Goal: Information Seeking & Learning: Compare options

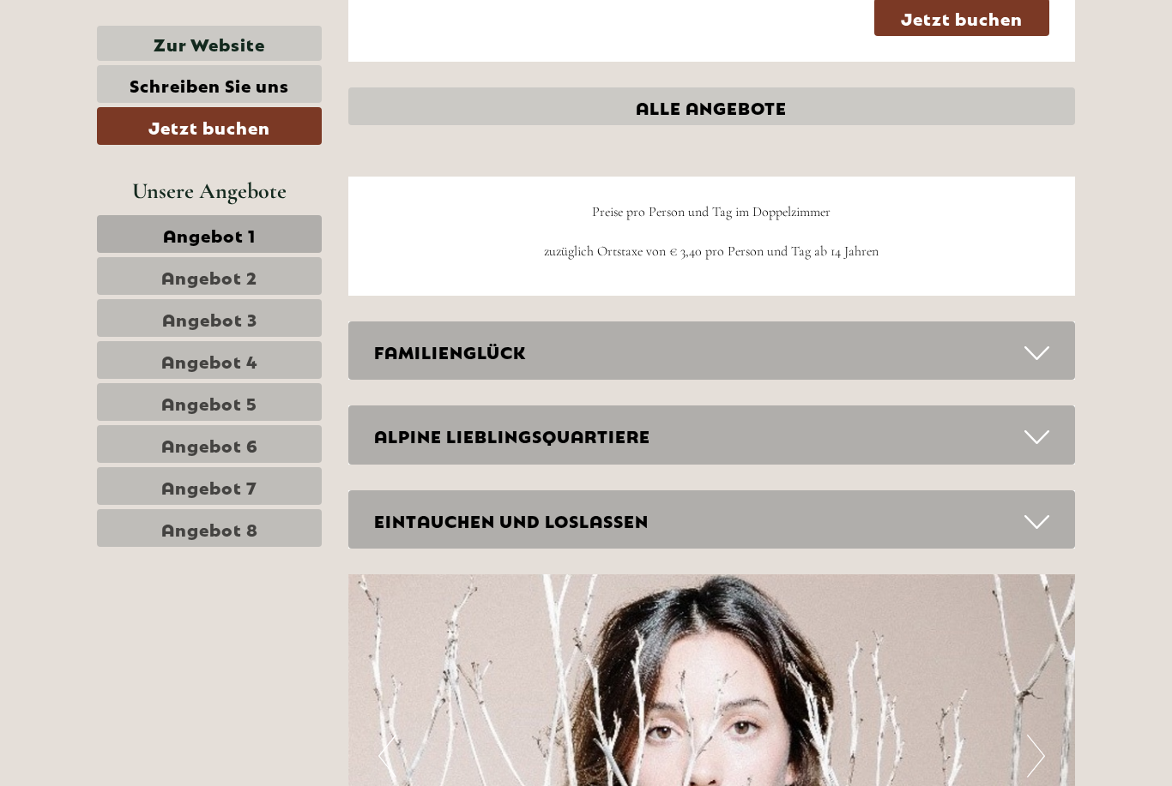
scroll to position [5396, 0]
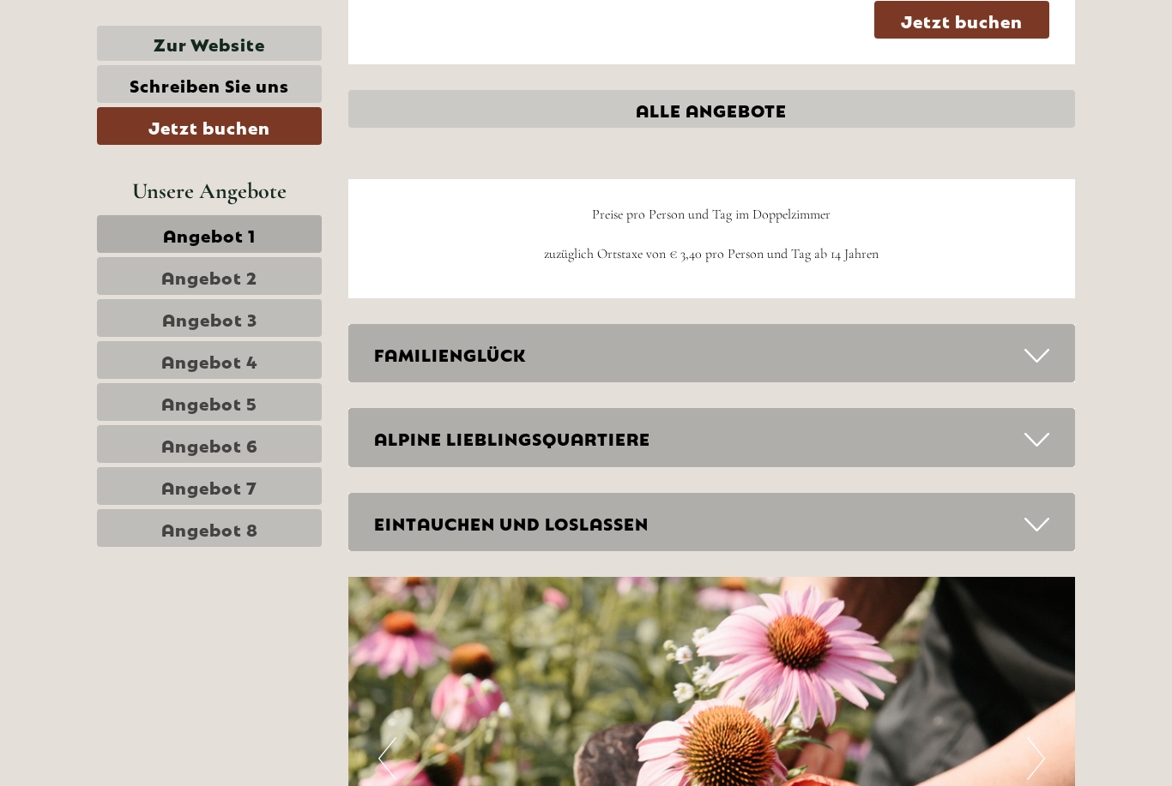
click at [715, 90] on link "ALLE ANGEBOTE" at bounding box center [711, 109] width 727 height 38
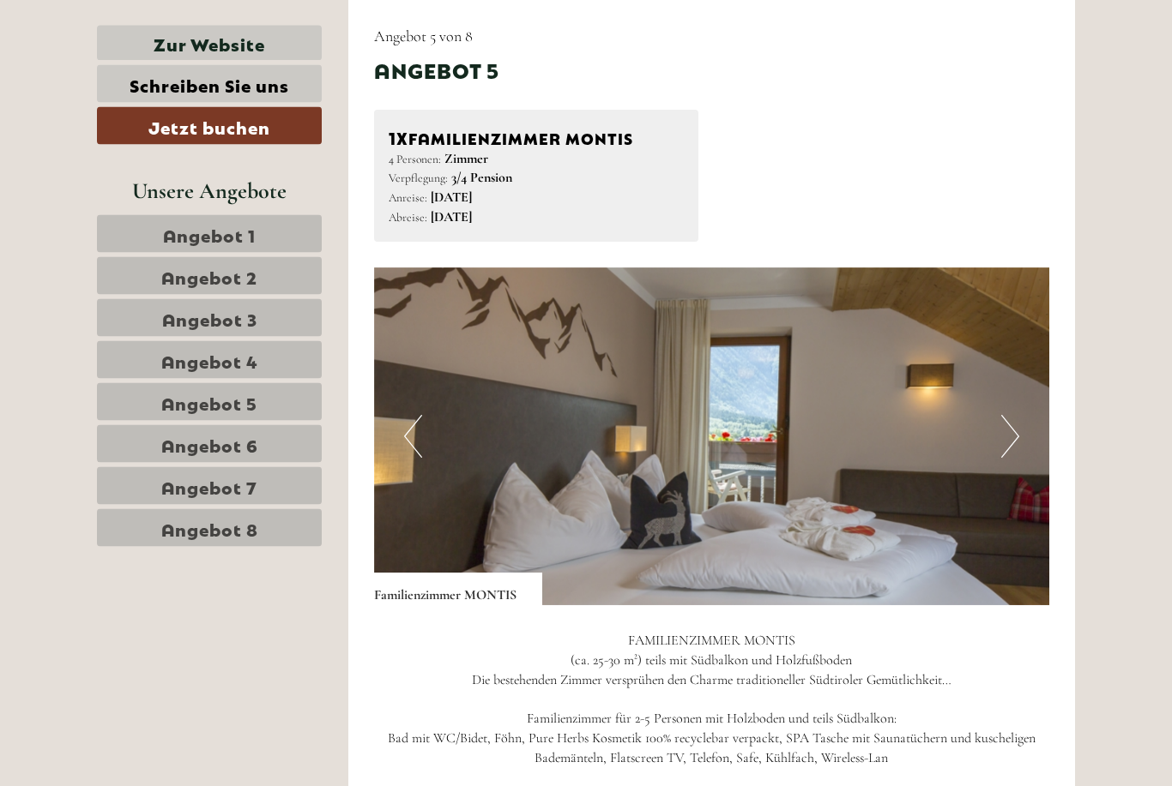
scroll to position [6784, 0]
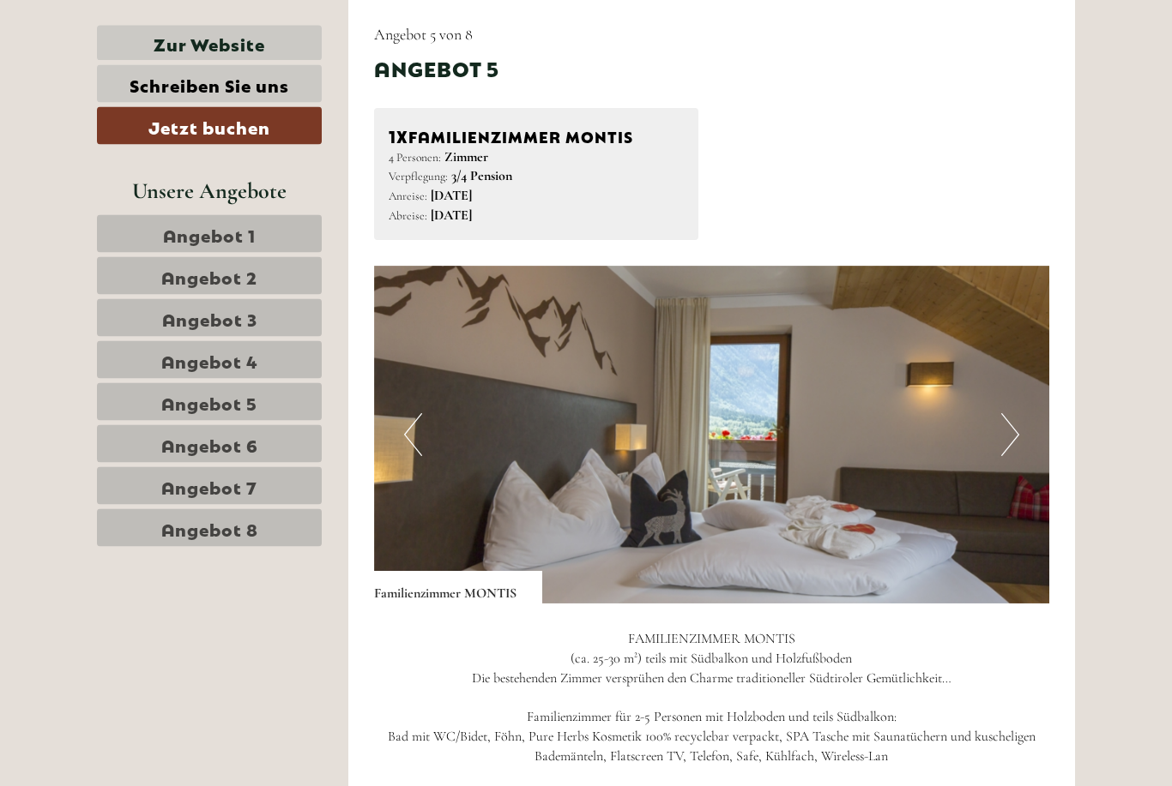
click at [1012, 414] on button "Next" at bounding box center [1010, 435] width 18 height 43
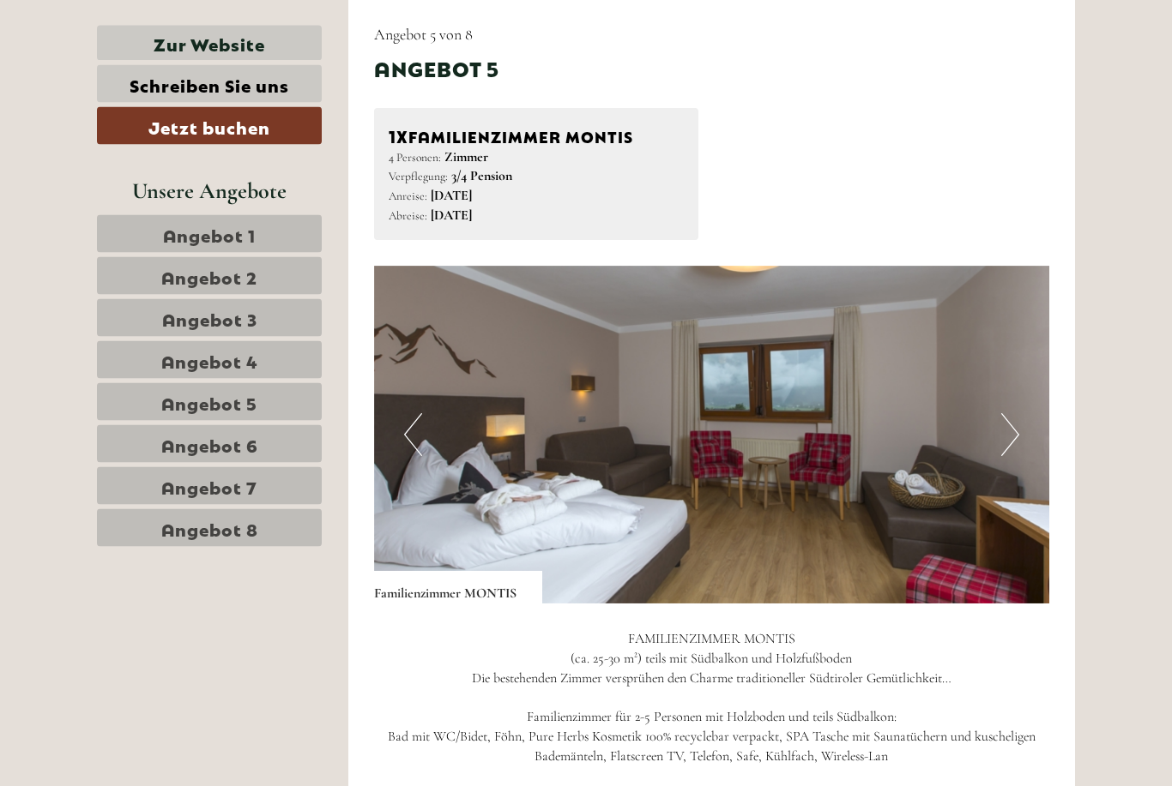
scroll to position [6785, 0]
click at [1017, 413] on button "Next" at bounding box center [1010, 434] width 18 height 43
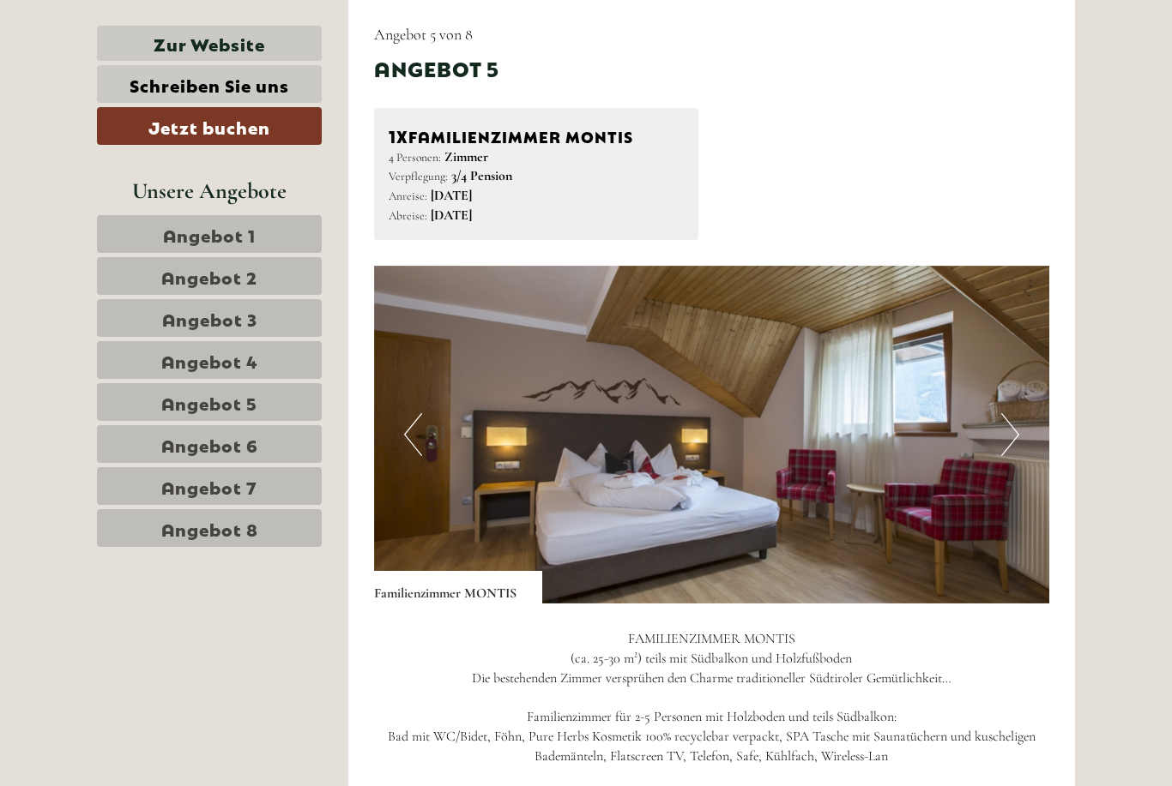
click at [1015, 413] on button "Next" at bounding box center [1010, 434] width 18 height 43
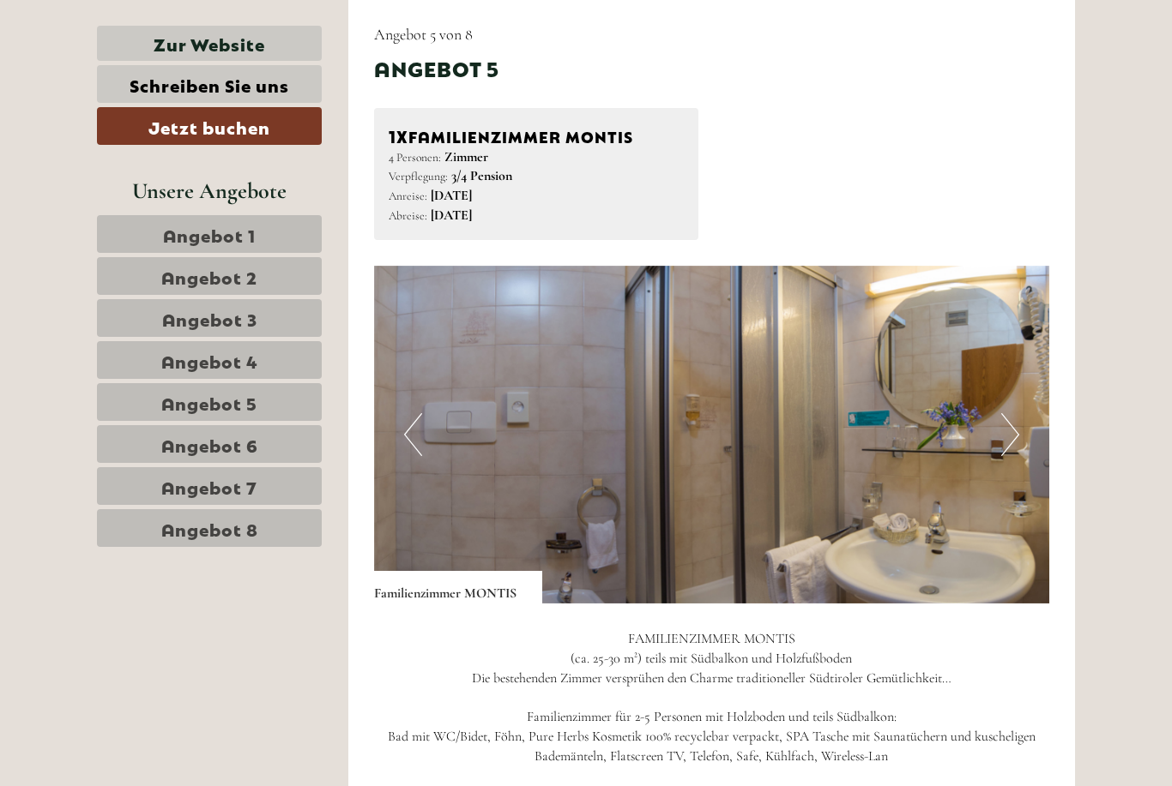
click at [1015, 413] on button "Next" at bounding box center [1010, 434] width 18 height 43
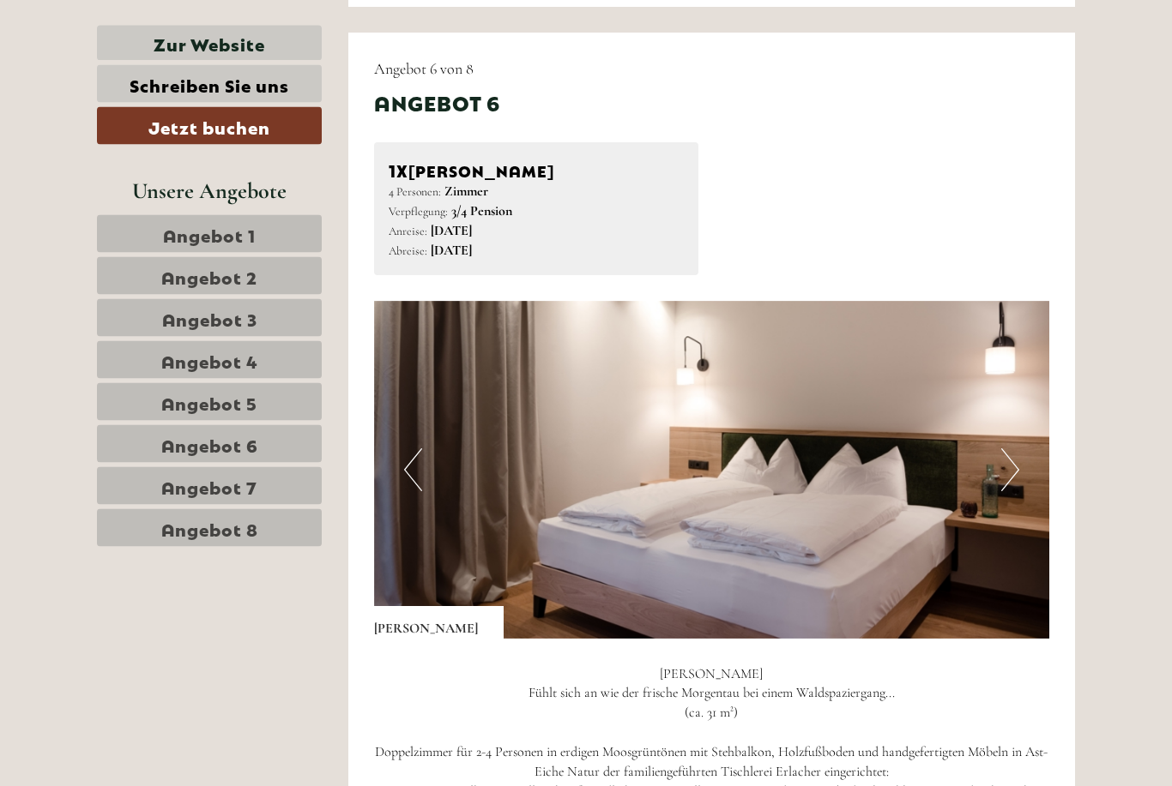
scroll to position [7931, 0]
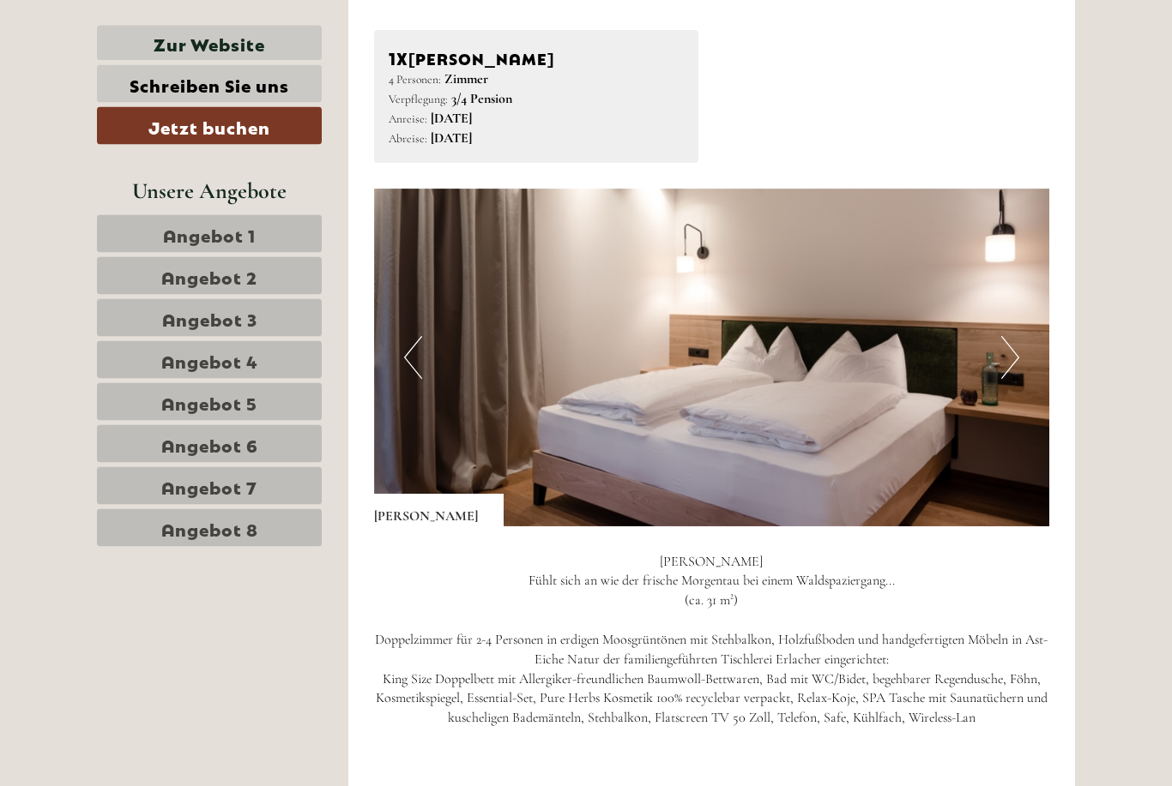
click at [1016, 337] on button "Next" at bounding box center [1010, 358] width 18 height 43
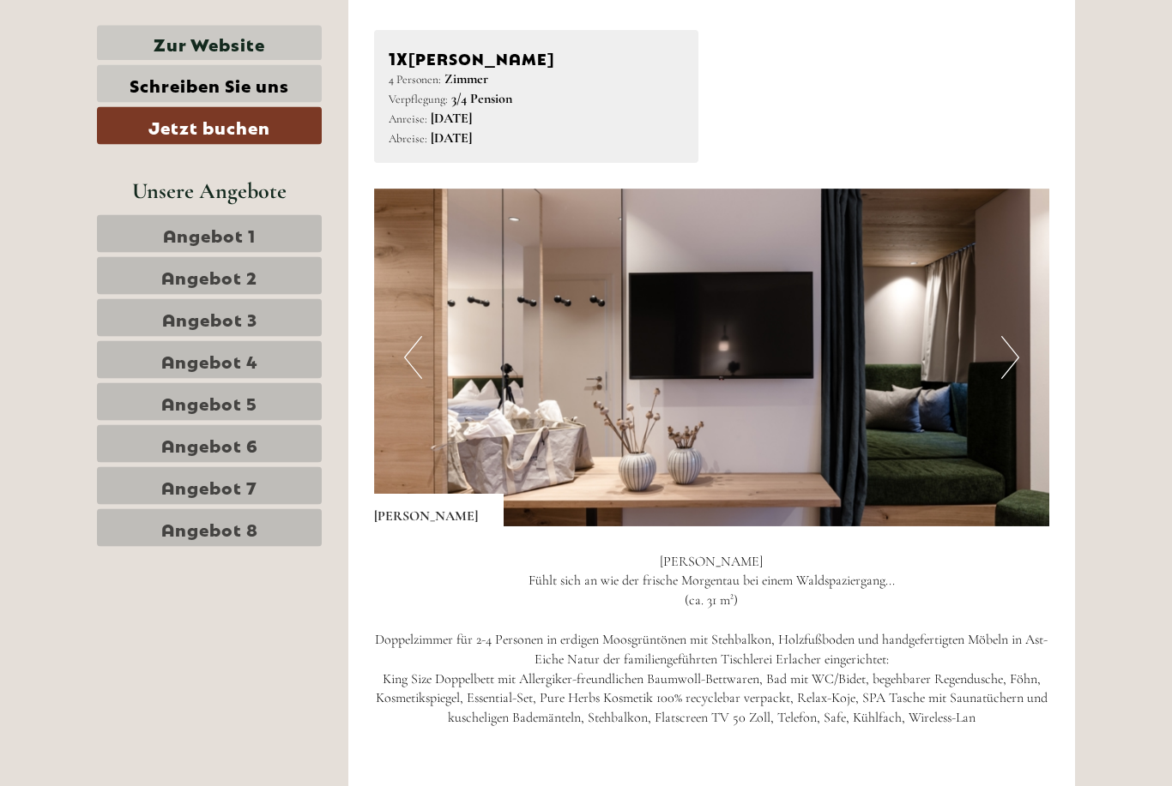
scroll to position [8042, 0]
click at [1015, 336] on button "Next" at bounding box center [1010, 357] width 18 height 43
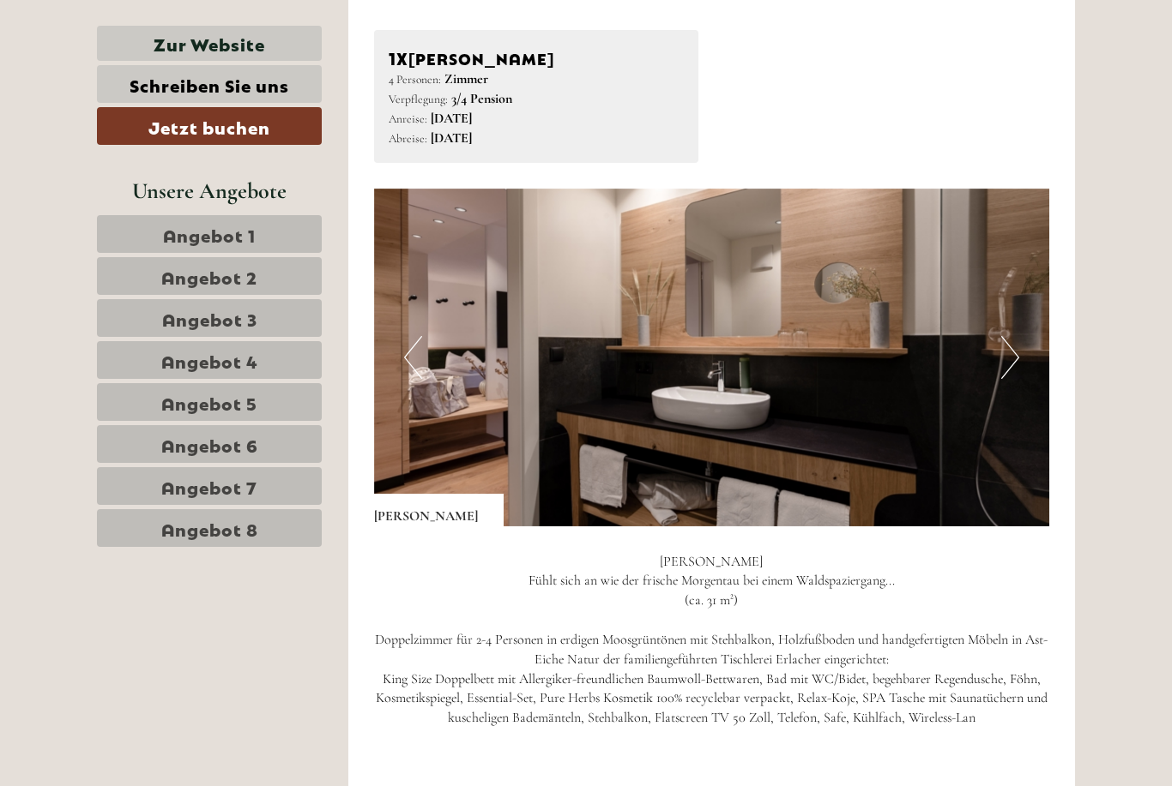
click at [1007, 336] on button "Next" at bounding box center [1010, 357] width 18 height 43
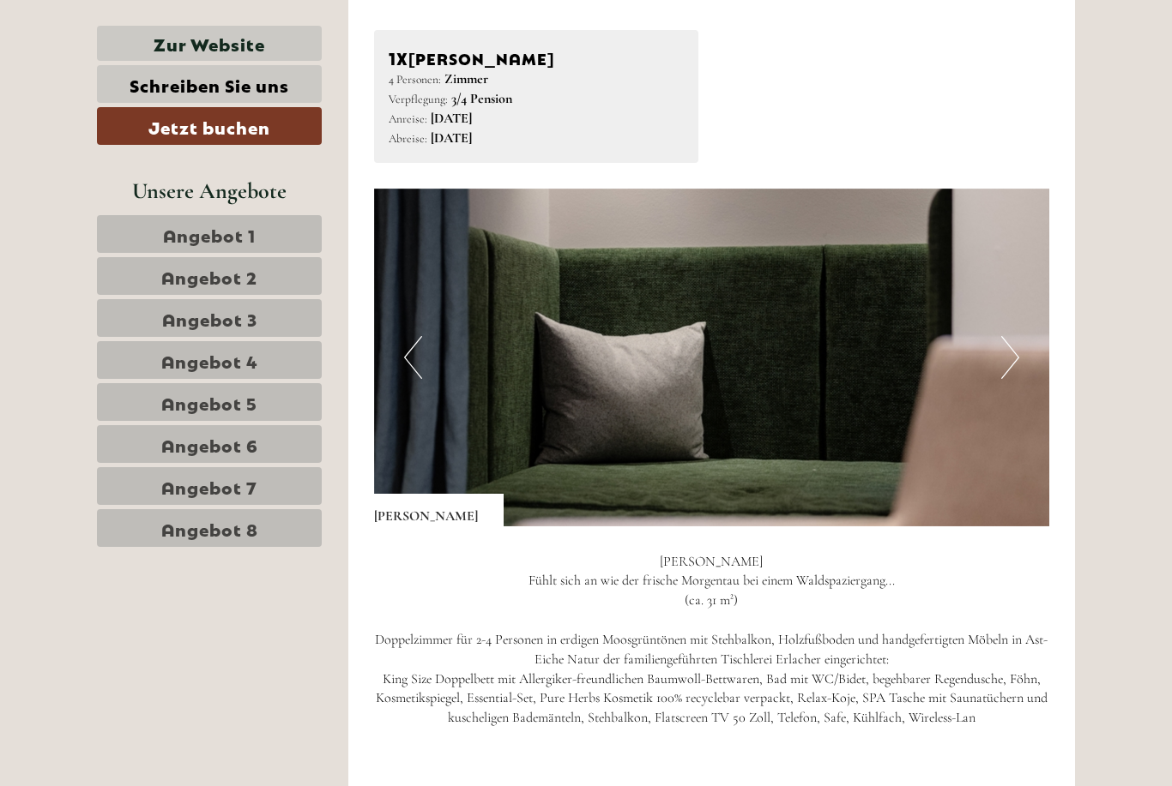
click at [1013, 336] on button "Next" at bounding box center [1010, 357] width 18 height 43
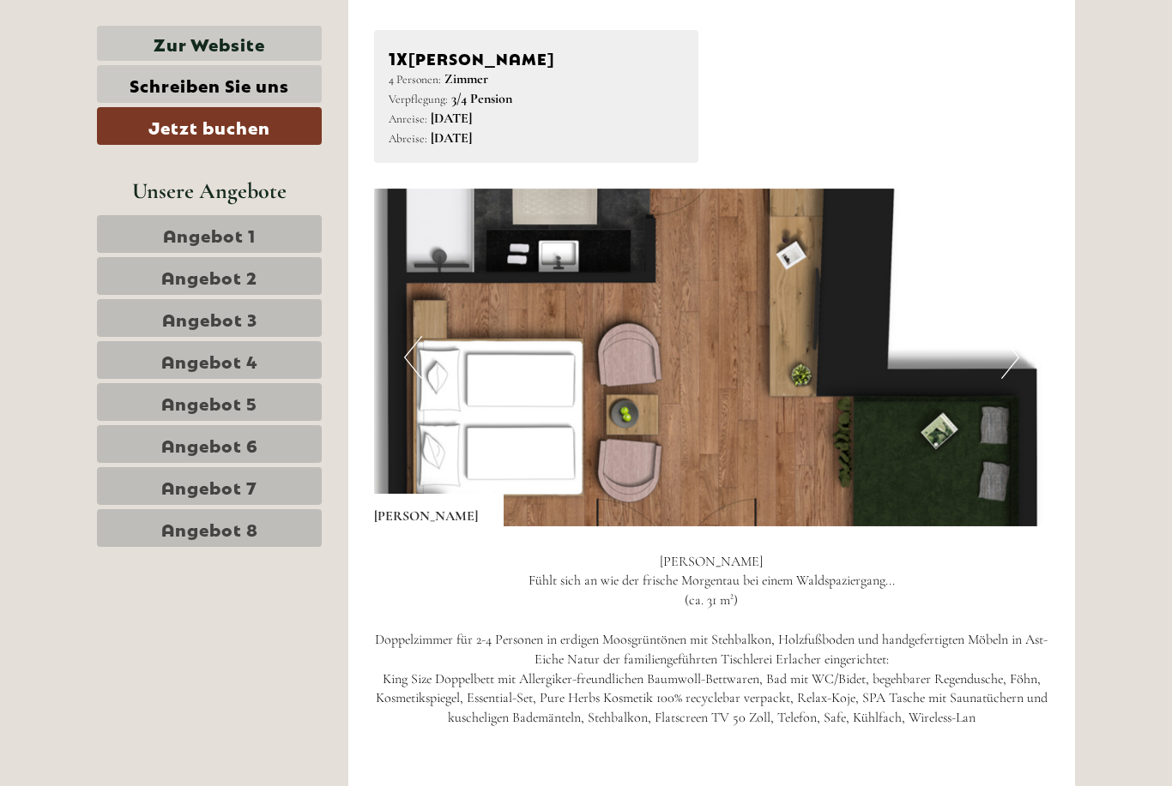
click at [1010, 336] on button "Next" at bounding box center [1010, 357] width 18 height 43
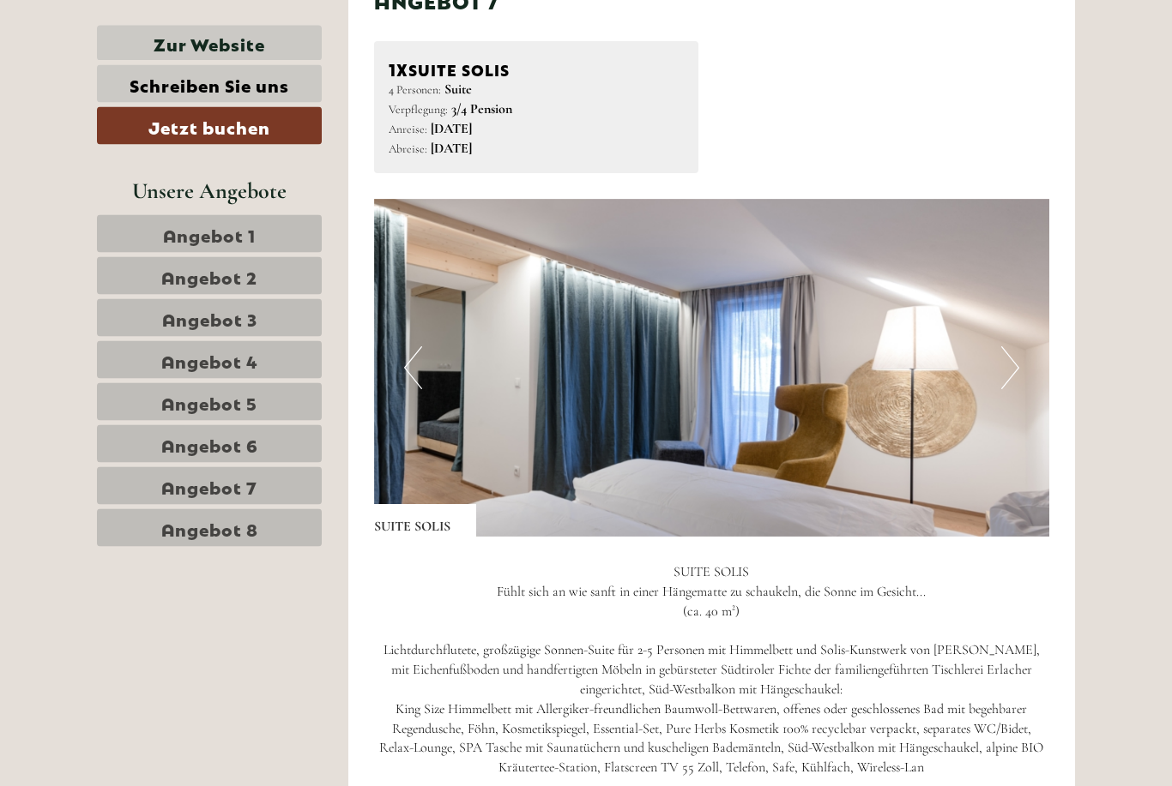
scroll to position [9247, 0]
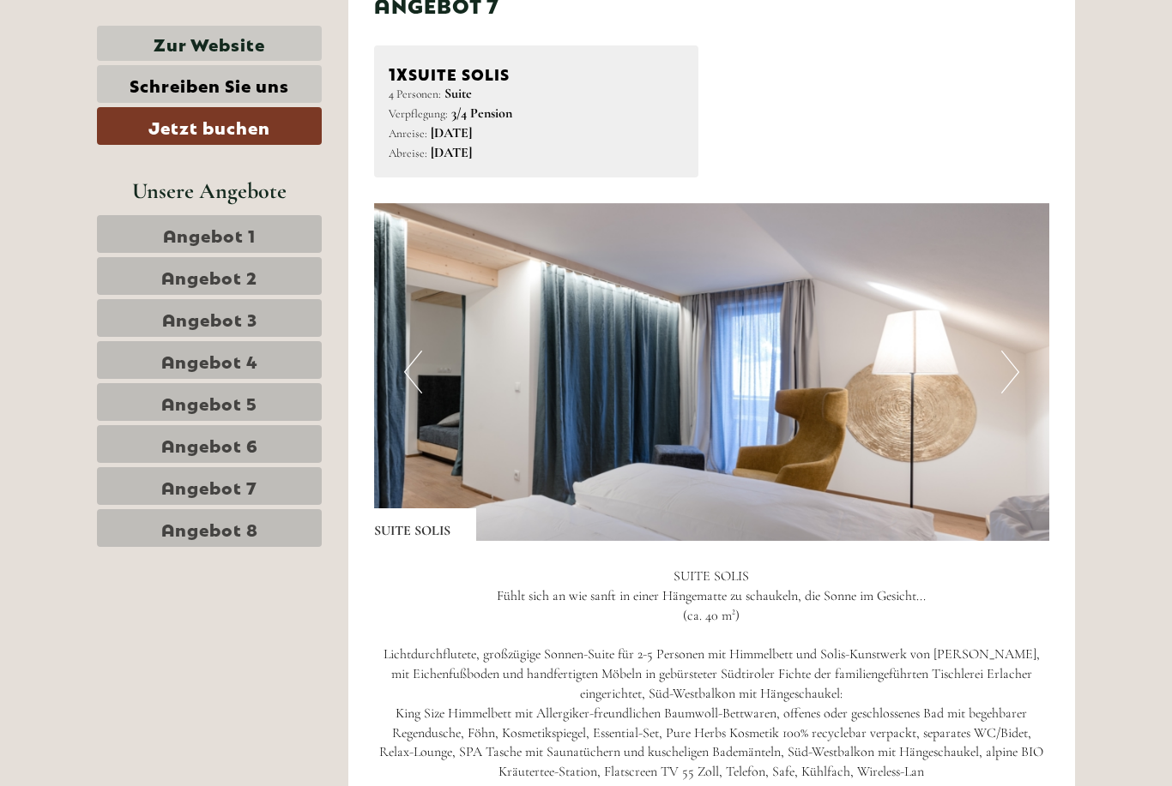
click at [1013, 351] on button "Next" at bounding box center [1010, 372] width 18 height 43
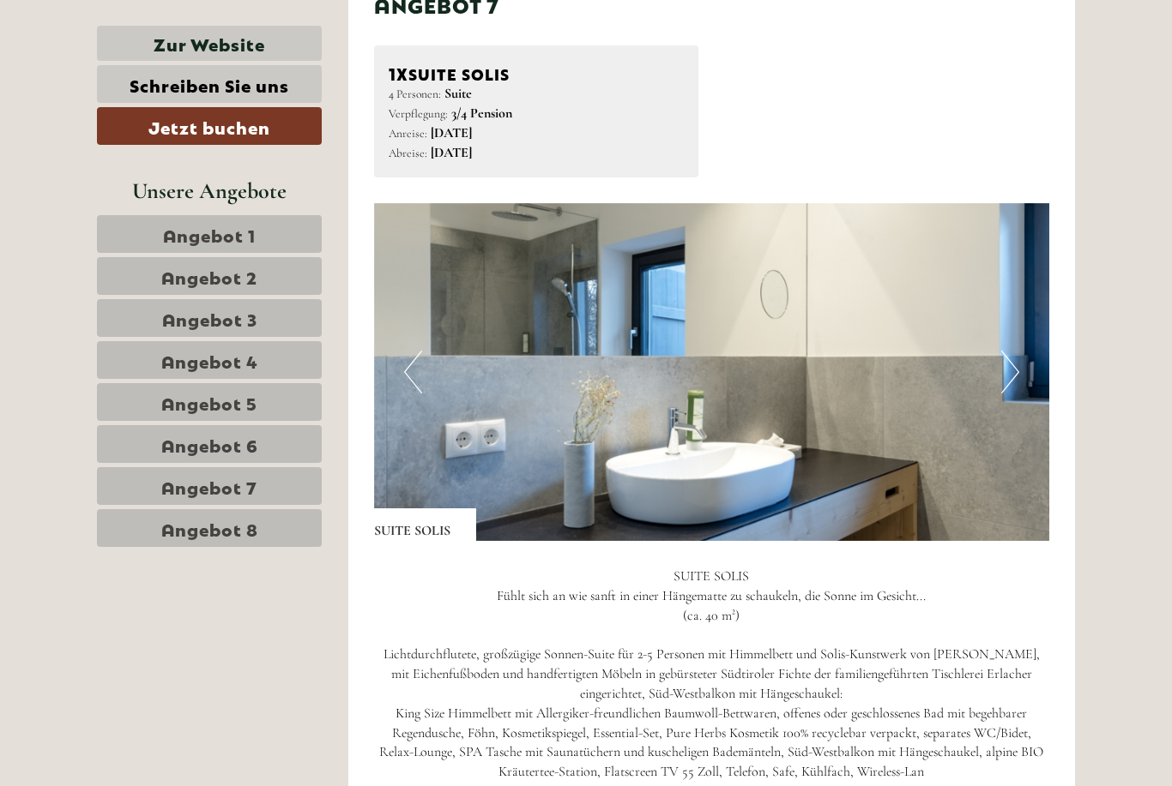
click at [1009, 351] on button "Next" at bounding box center [1010, 372] width 18 height 43
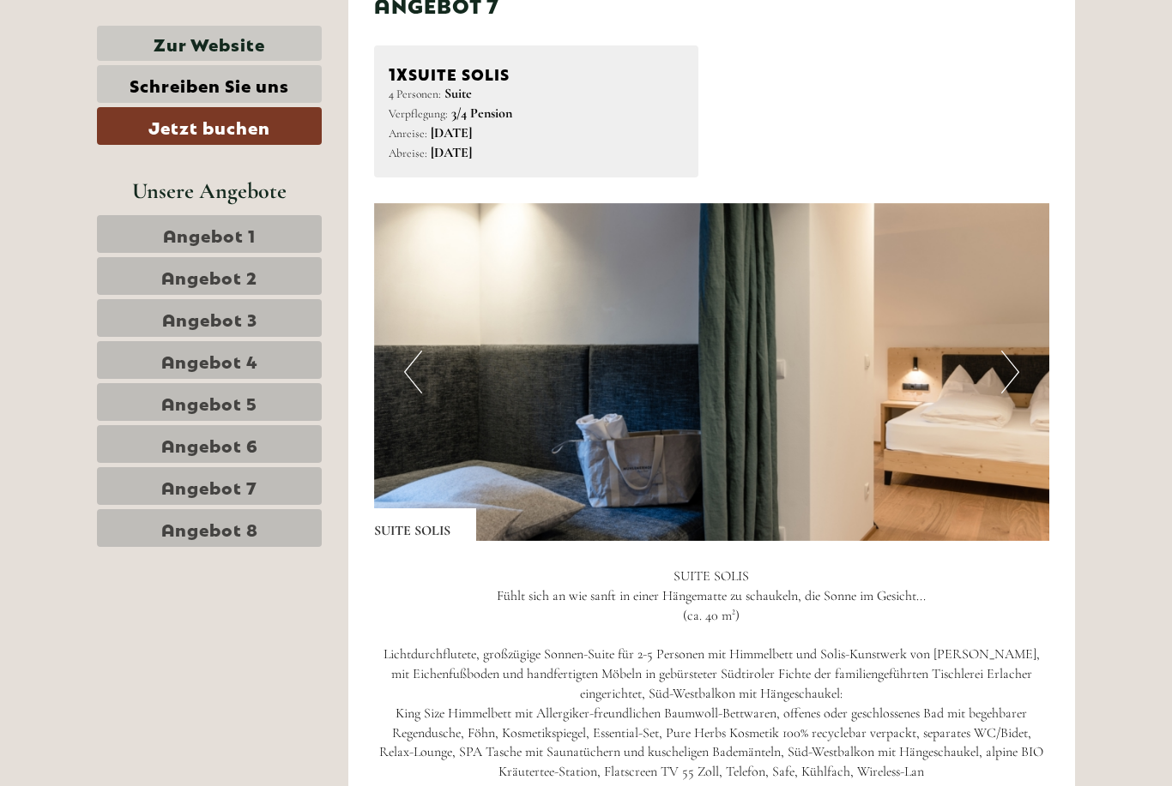
click at [1003, 351] on button "Next" at bounding box center [1010, 372] width 18 height 43
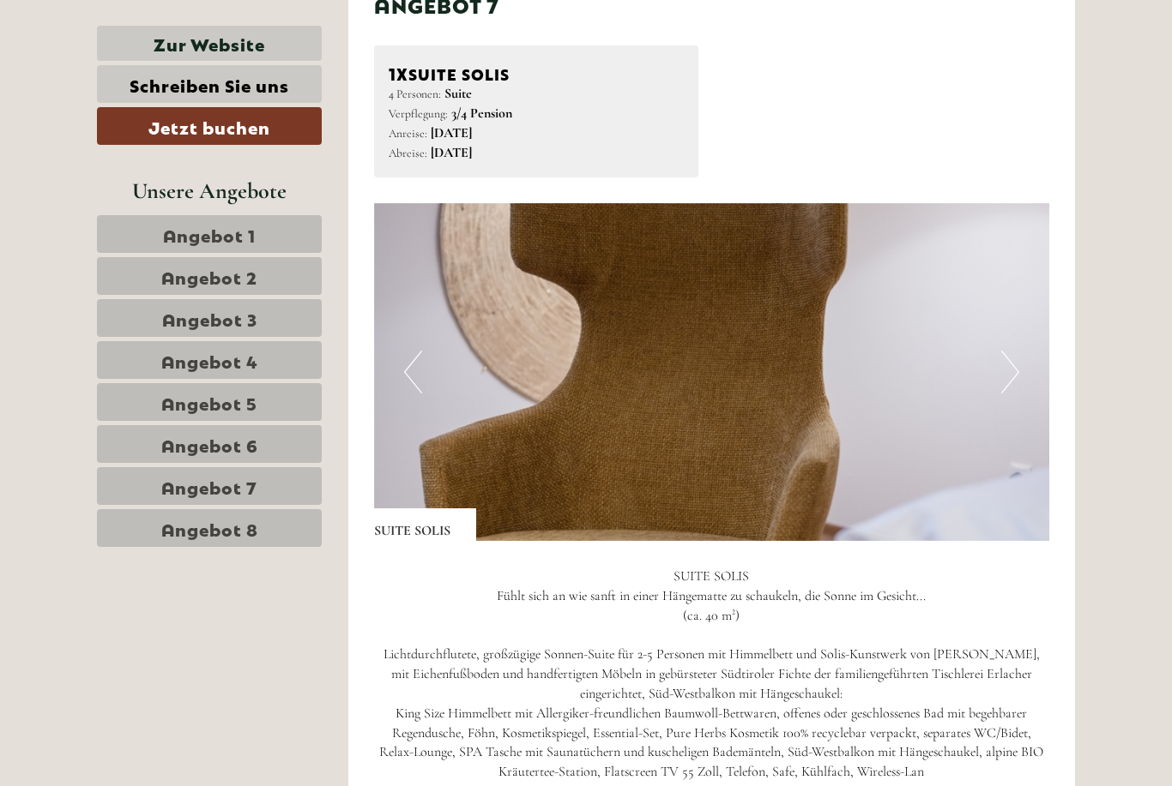
click at [416, 351] on button "Previous" at bounding box center [413, 372] width 18 height 43
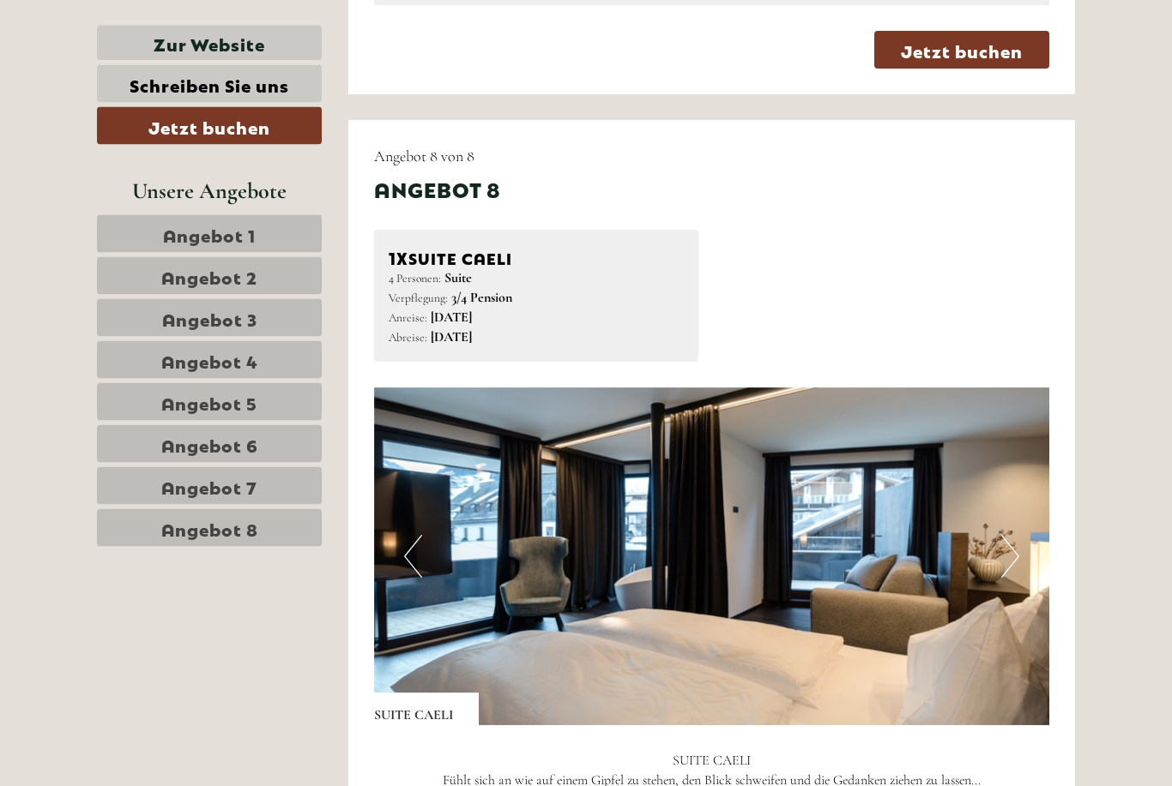
scroll to position [10340, 0]
click at [1011, 535] on button "Next" at bounding box center [1010, 556] width 18 height 43
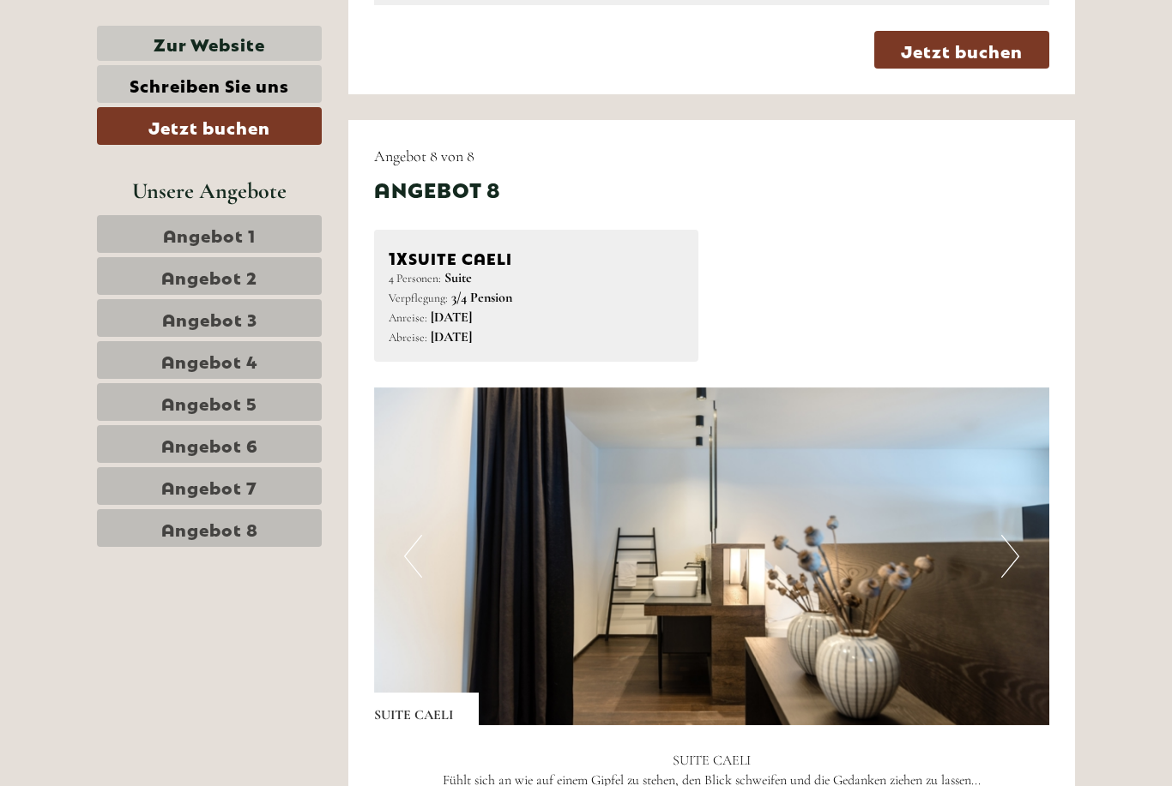
click at [1006, 535] on button "Next" at bounding box center [1010, 556] width 18 height 43
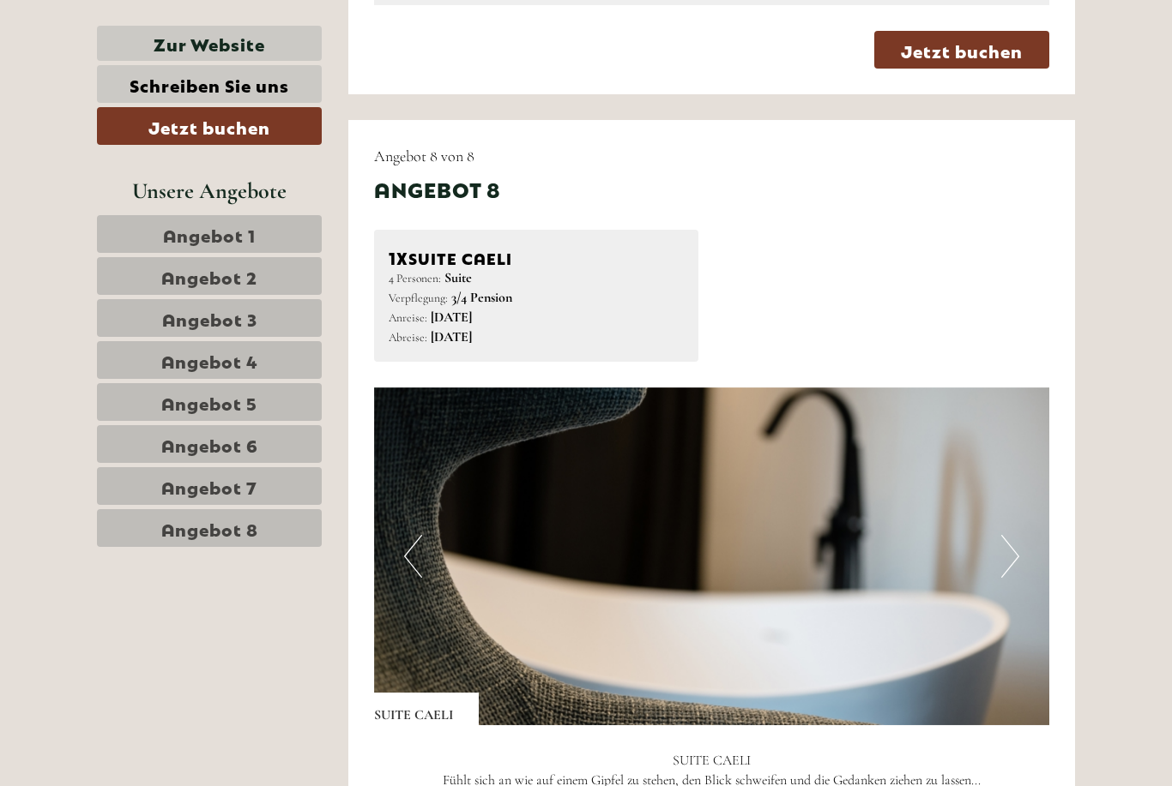
click at [1009, 535] on button "Next" at bounding box center [1010, 556] width 18 height 43
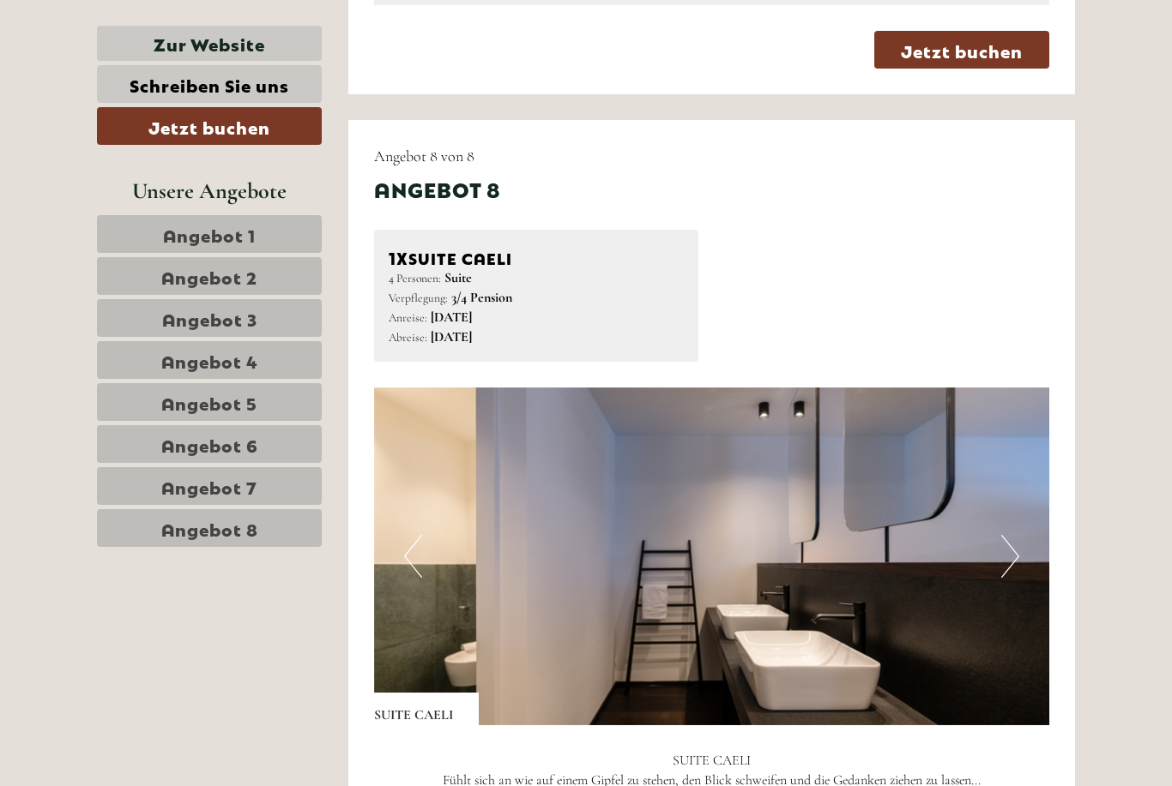
click at [1012, 535] on button "Next" at bounding box center [1010, 556] width 18 height 43
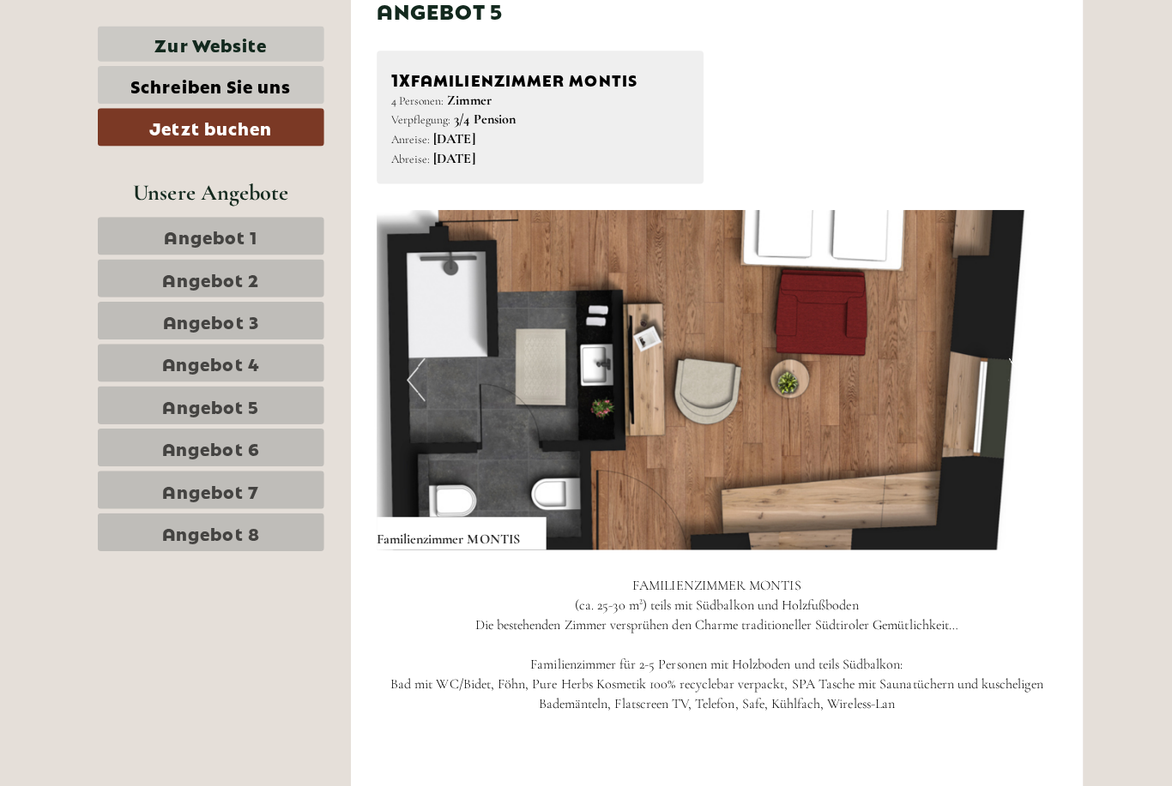
scroll to position [6842, 0]
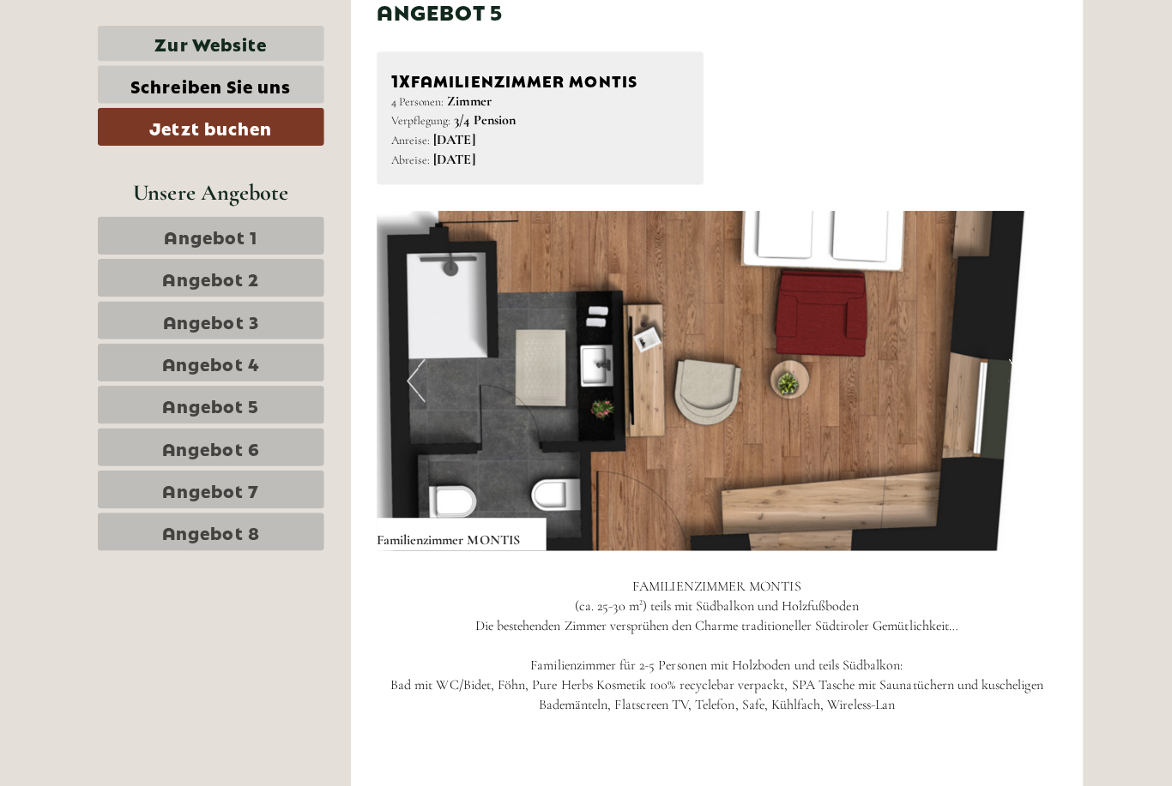
click at [987, 332] on img at bounding box center [712, 378] width 676 height 338
click at [783, 407] on img at bounding box center [712, 378] width 676 height 338
click at [1007, 357] on button "Next" at bounding box center [1010, 378] width 18 height 43
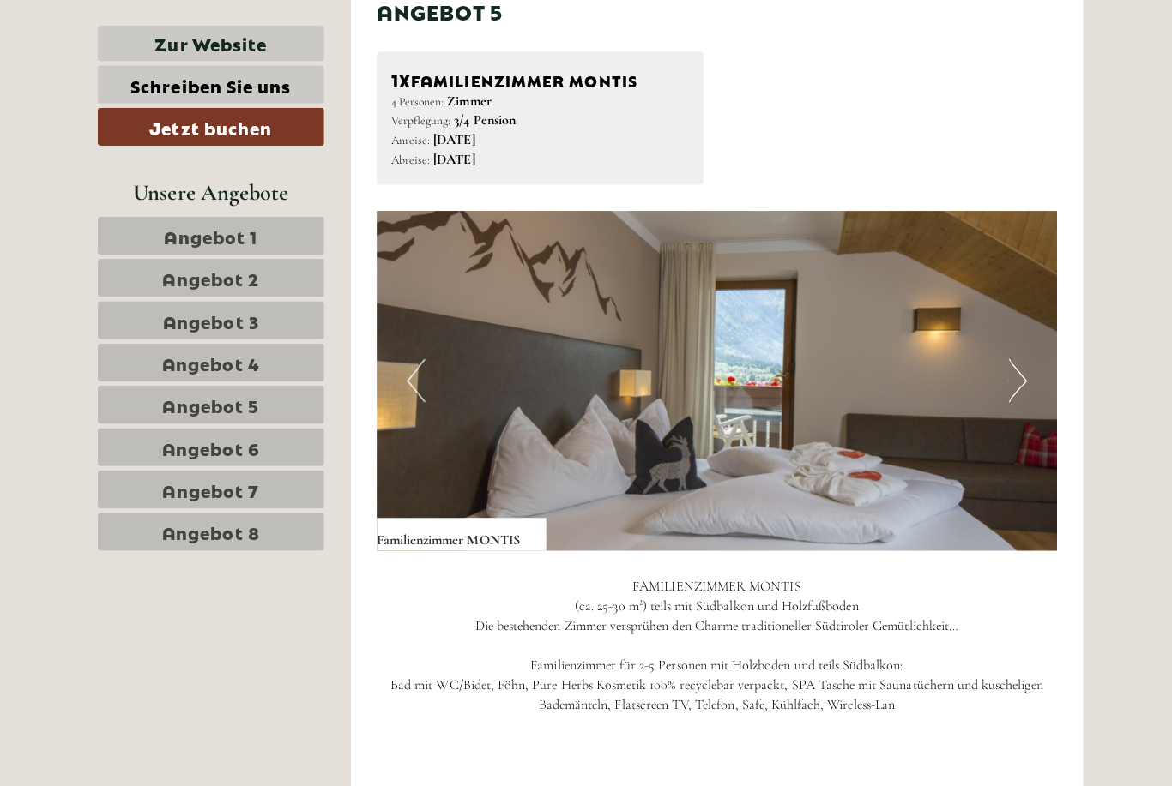
click at [1011, 357] on button "Next" at bounding box center [1010, 378] width 18 height 43
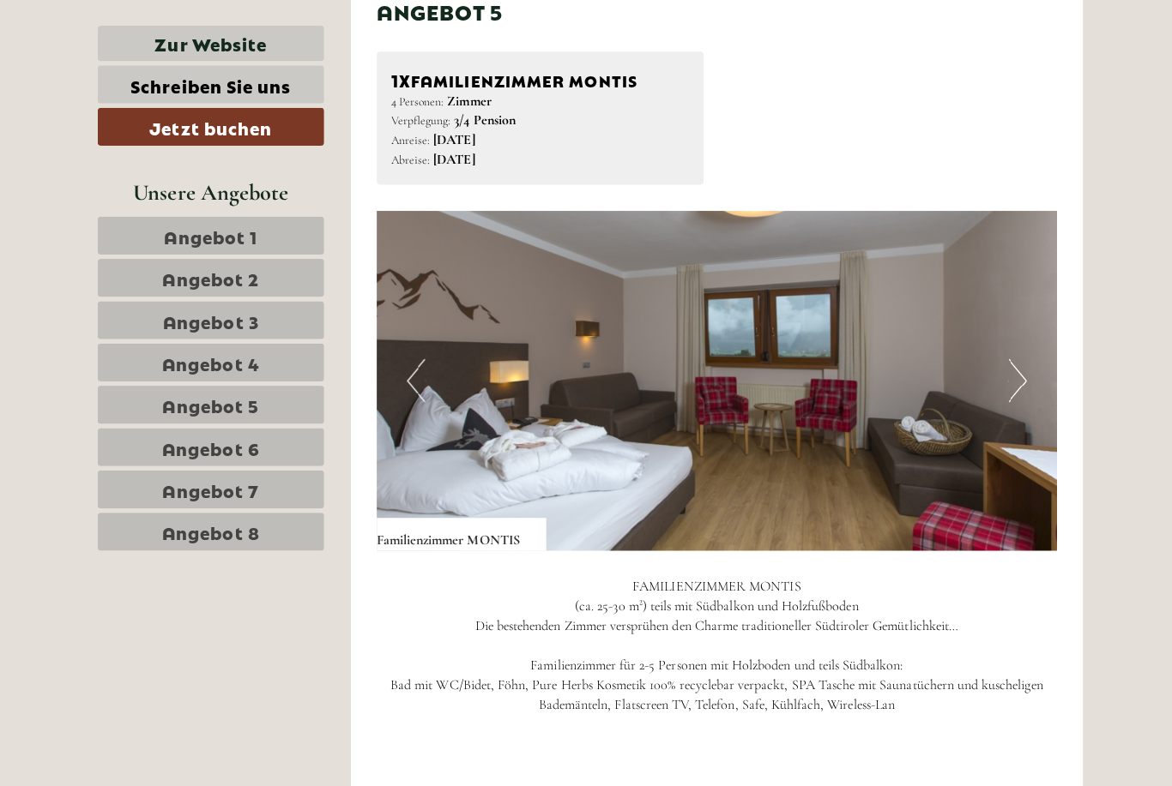
click at [1015, 357] on button "Next" at bounding box center [1010, 378] width 18 height 43
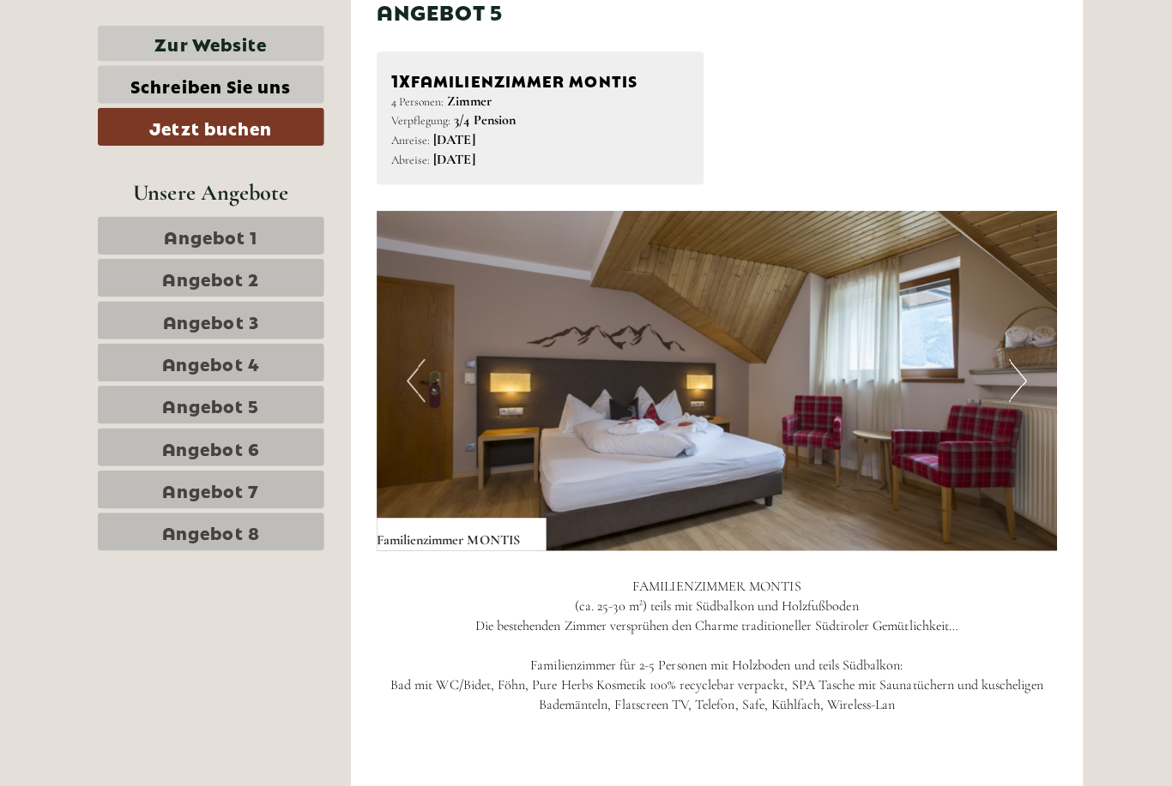
click at [1010, 357] on button "Next" at bounding box center [1010, 378] width 18 height 43
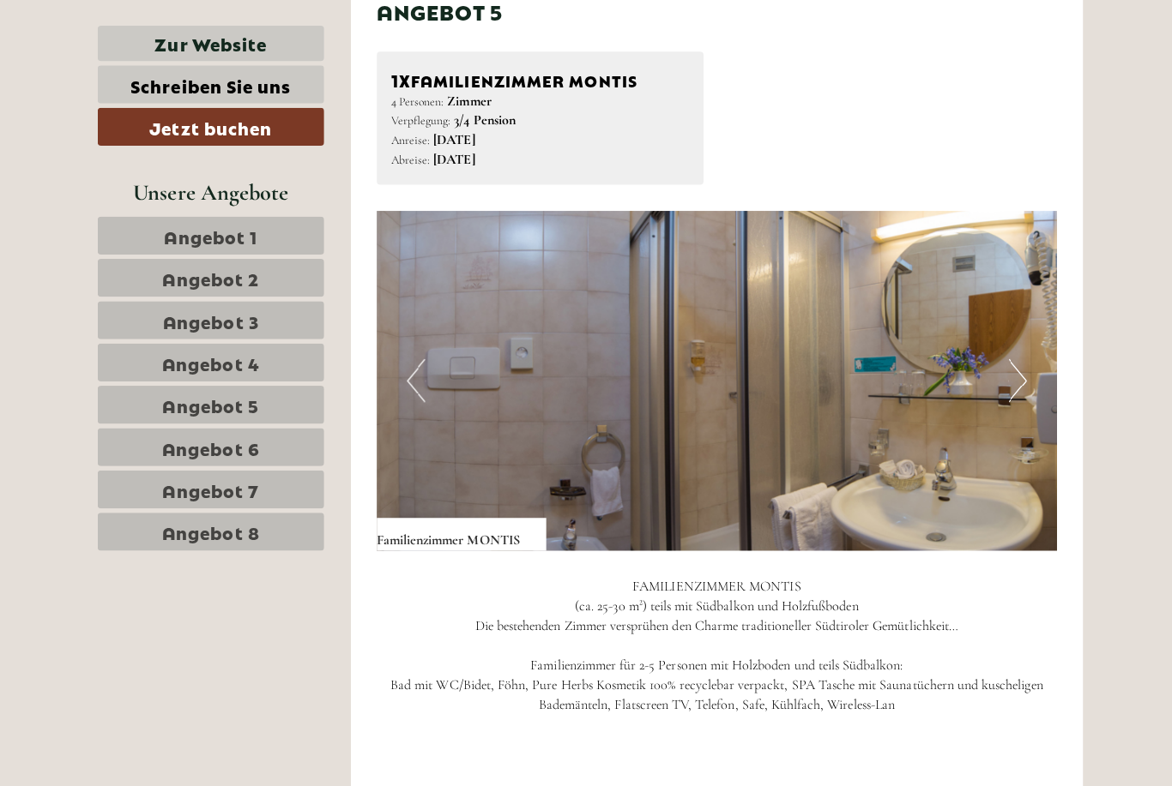
click at [1009, 357] on button "Next" at bounding box center [1010, 378] width 18 height 43
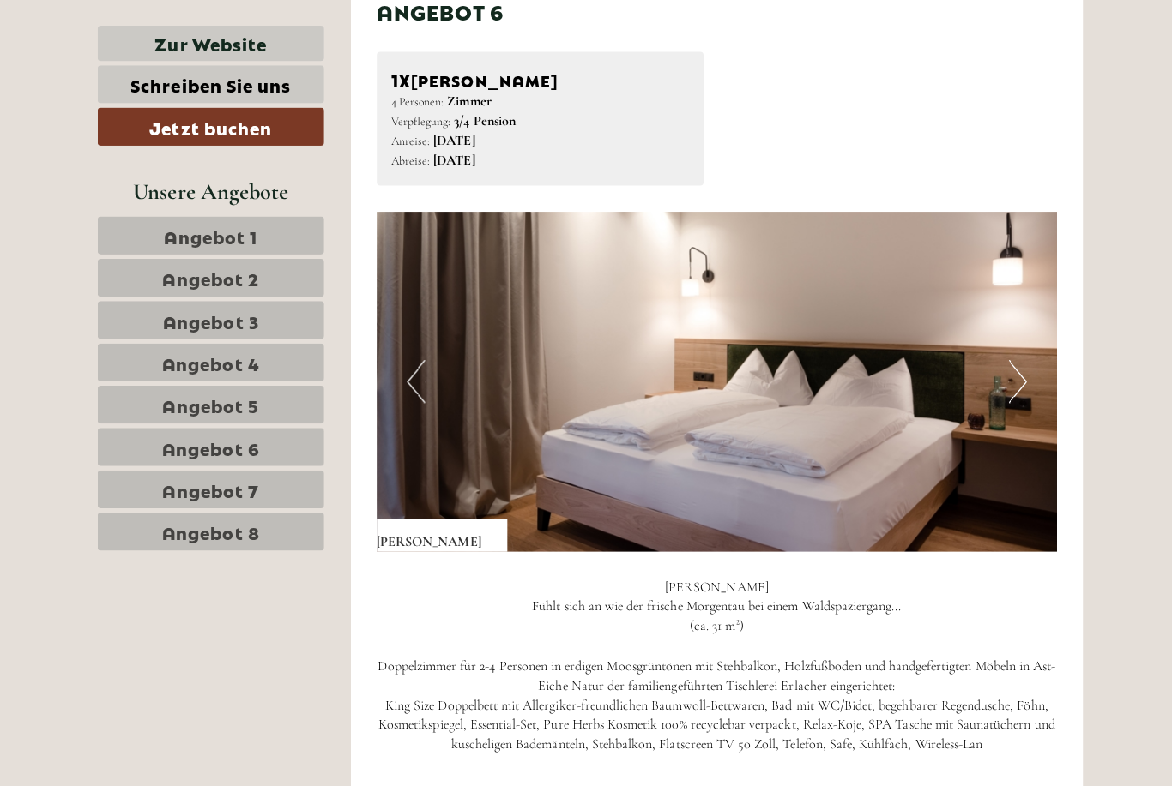
scroll to position [8022, 0]
click at [1006, 357] on button "Next" at bounding box center [1010, 378] width 18 height 43
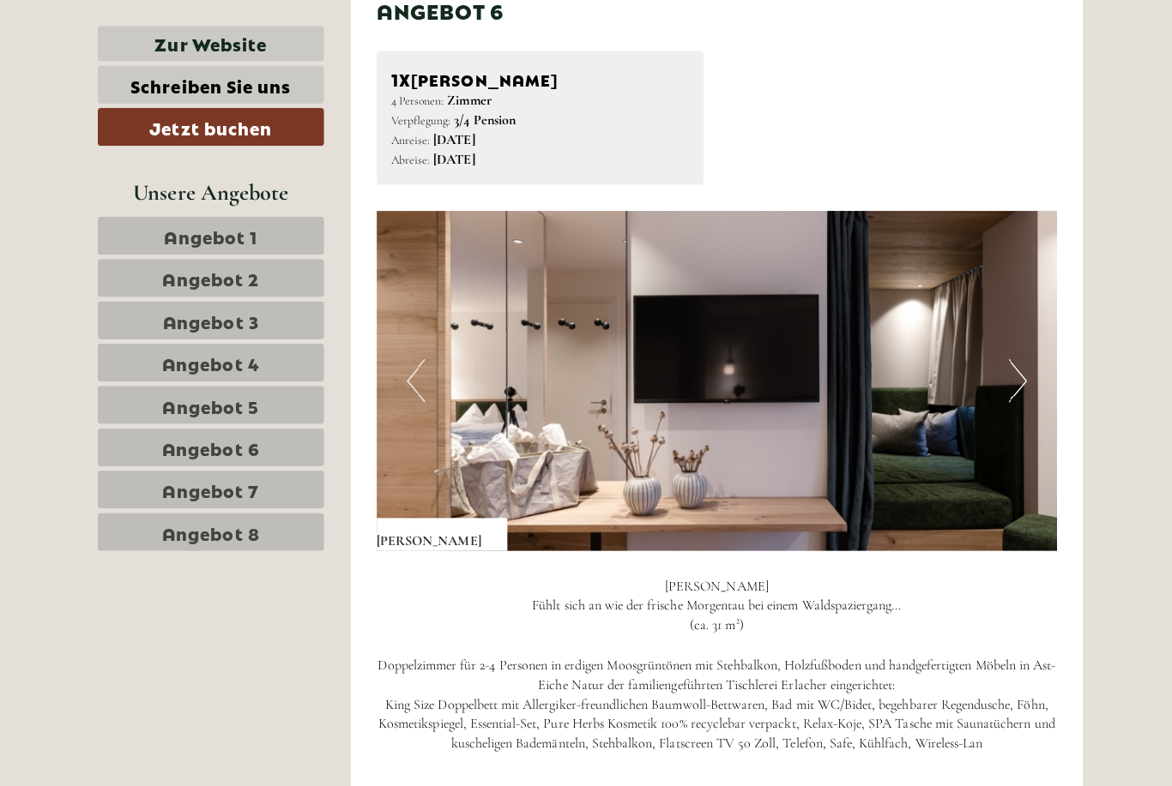
click at [1015, 357] on button "Next" at bounding box center [1010, 378] width 18 height 43
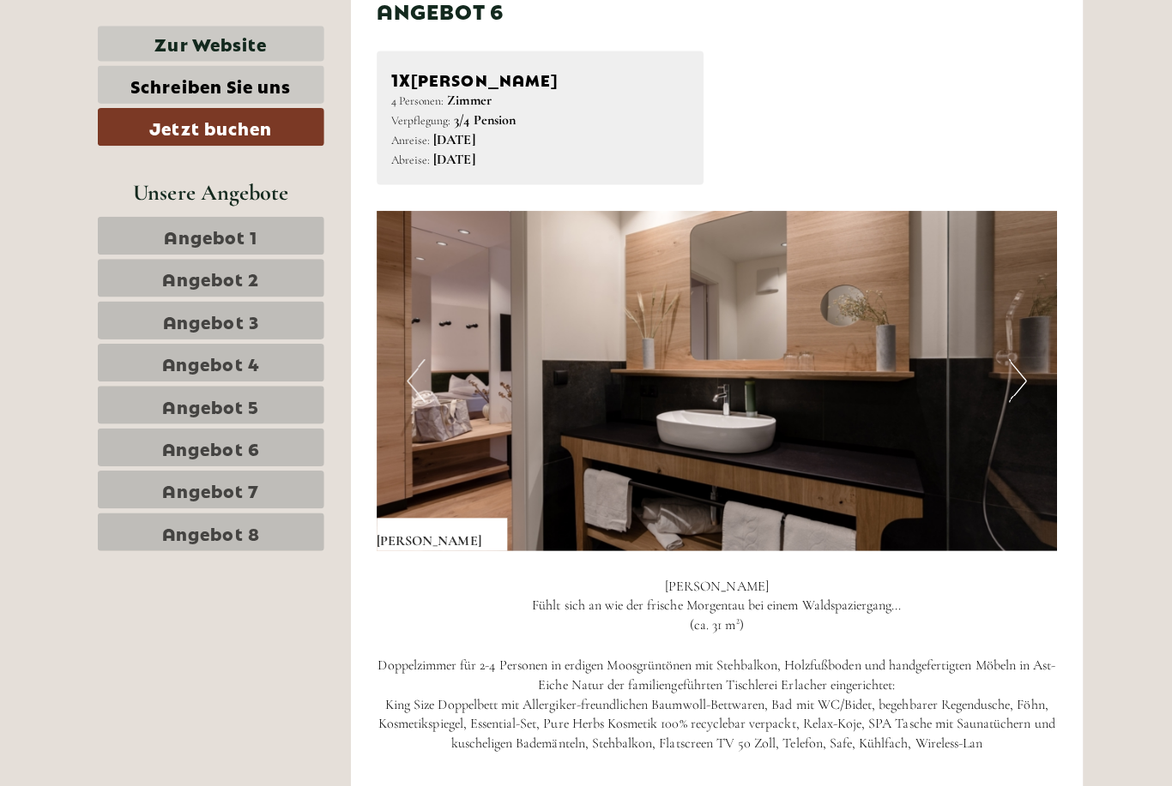
click at [1015, 357] on button "Next" at bounding box center [1010, 378] width 18 height 43
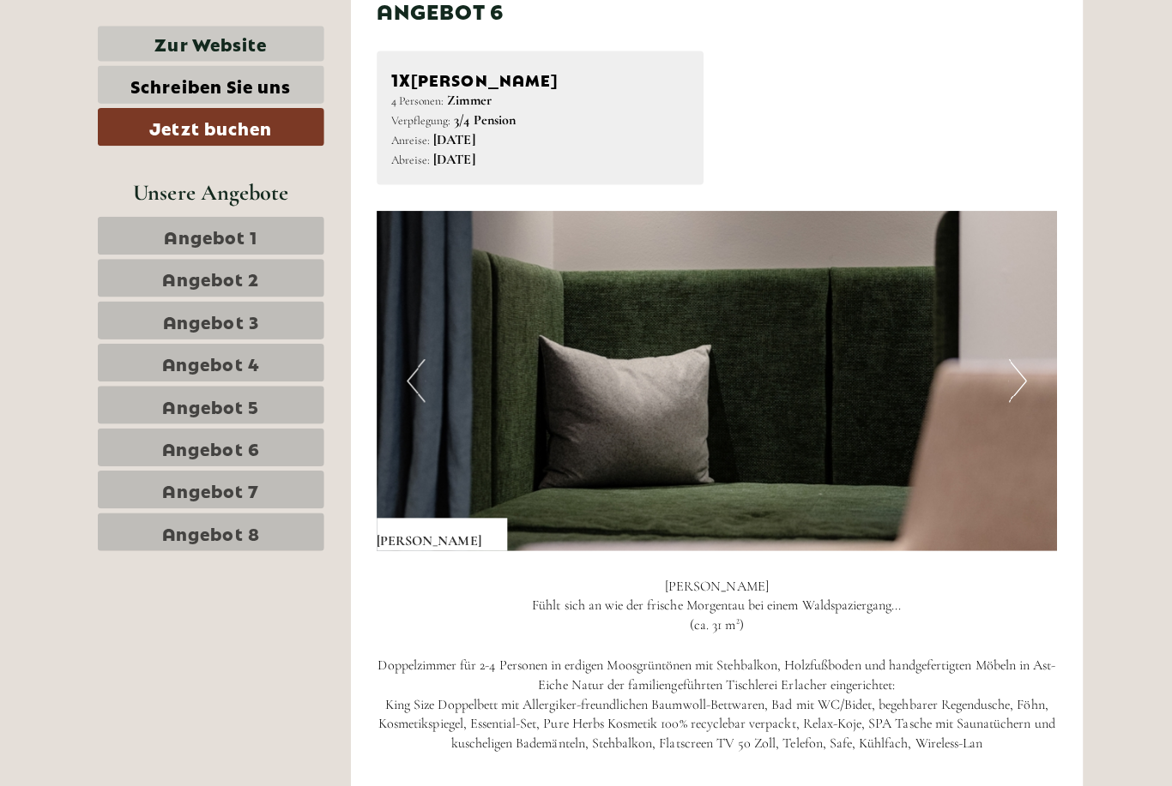
click at [1014, 357] on button "Next" at bounding box center [1010, 378] width 18 height 43
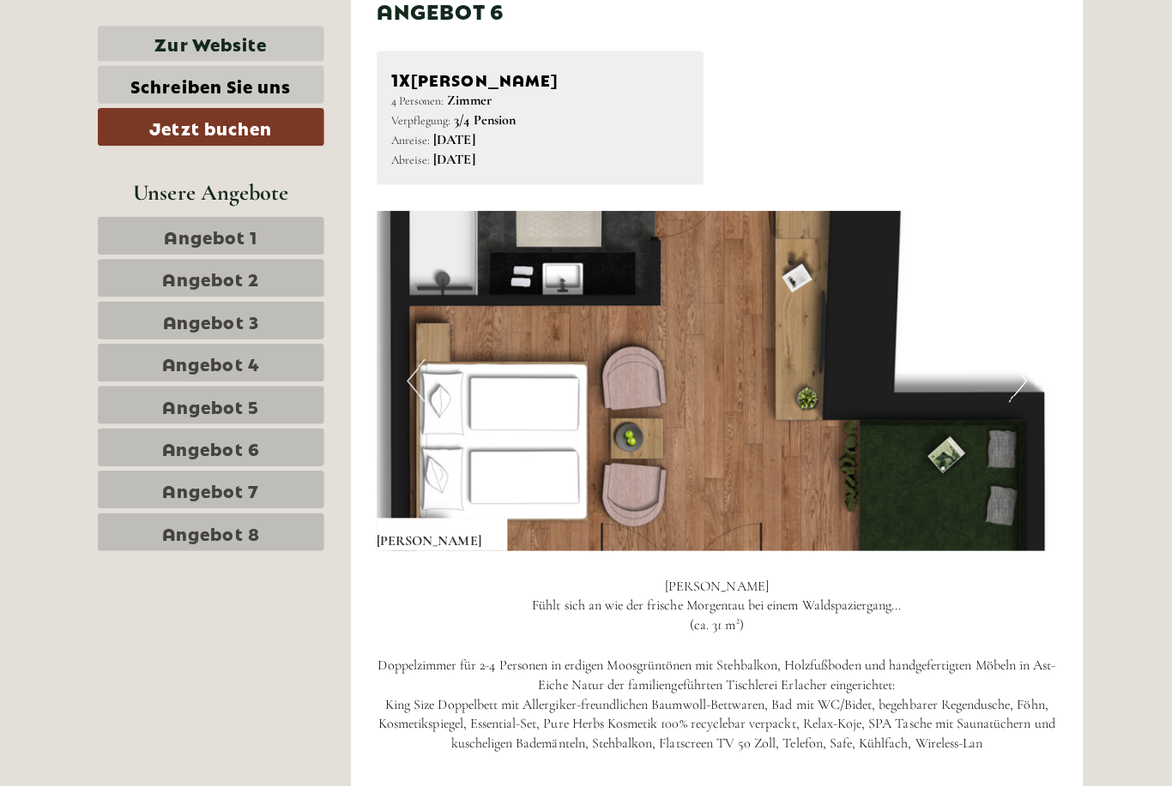
click at [1015, 357] on button "Next" at bounding box center [1010, 378] width 18 height 43
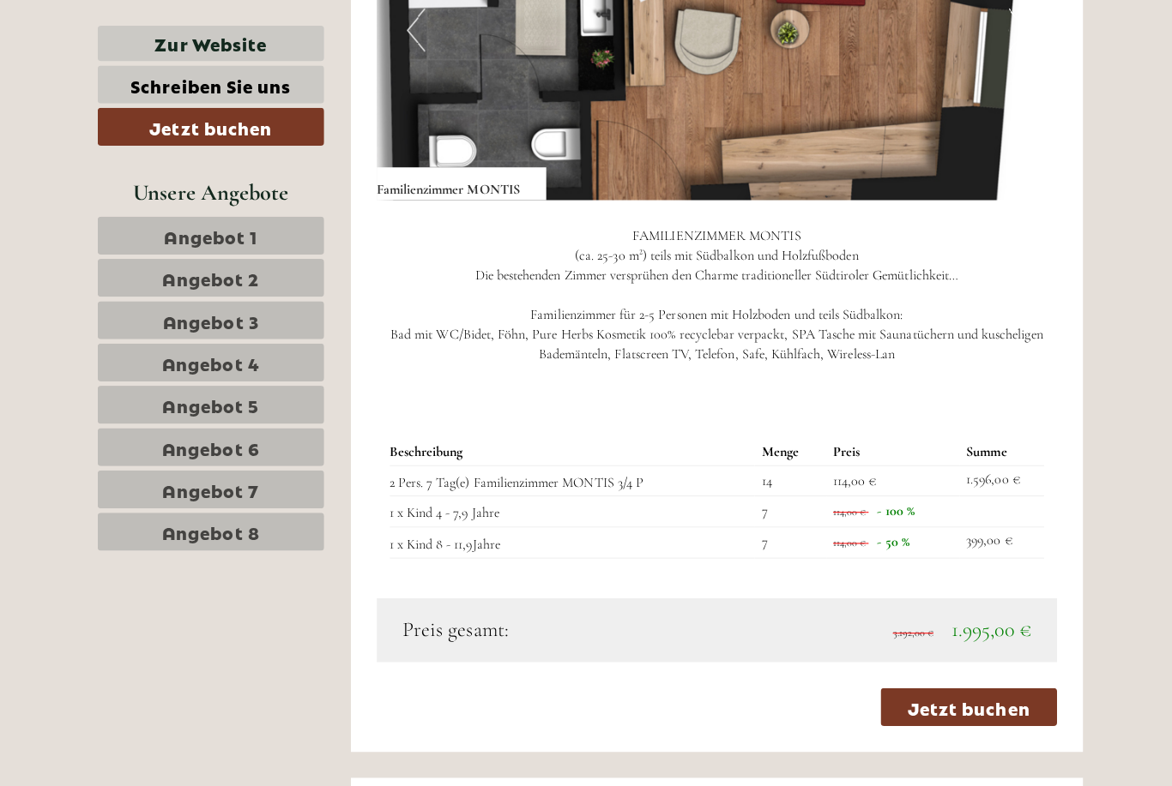
scroll to position [7174, 0]
